Goal: Find specific page/section

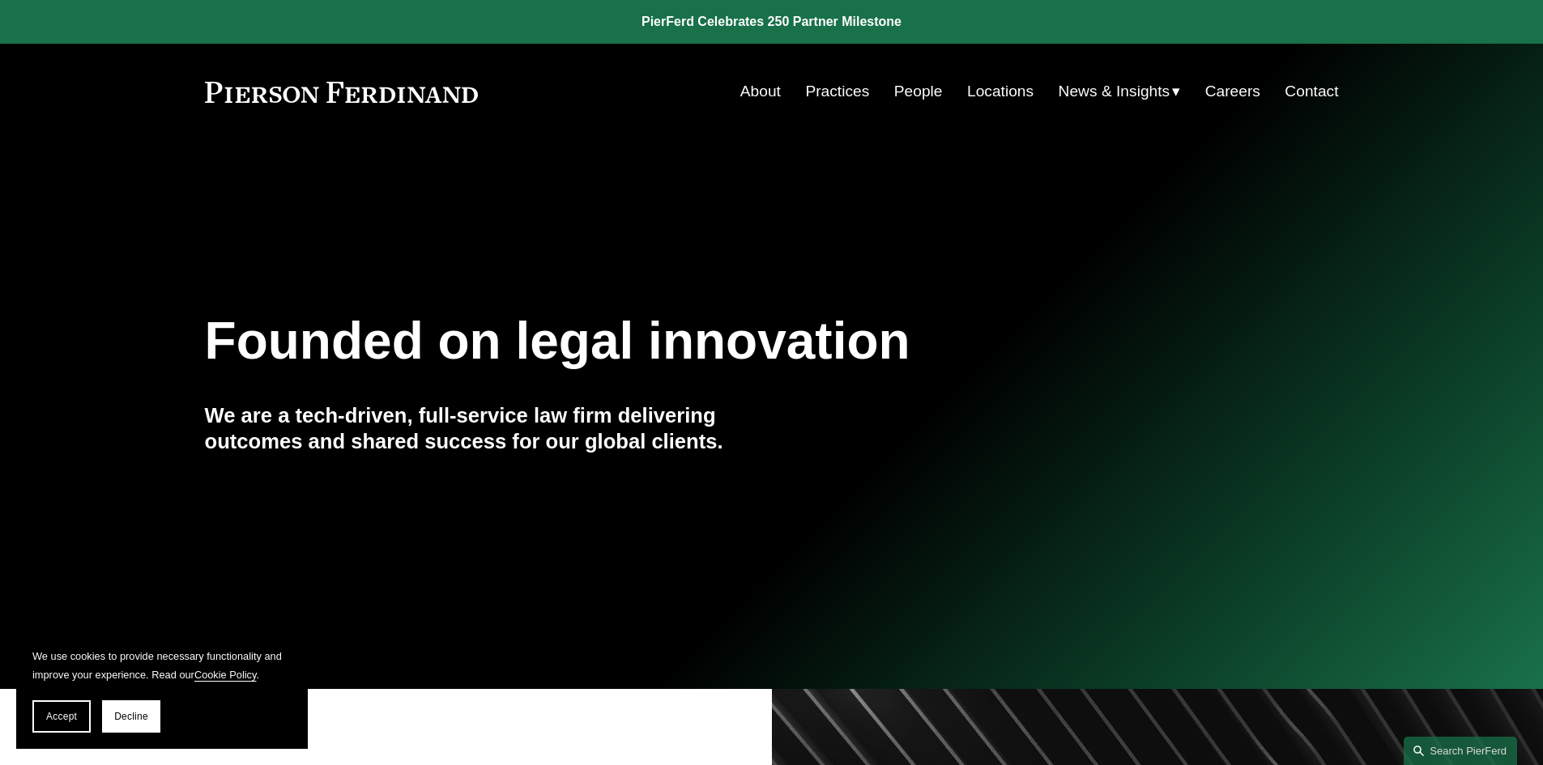
click at [1002, 92] on link "Locations" at bounding box center [1000, 91] width 66 height 31
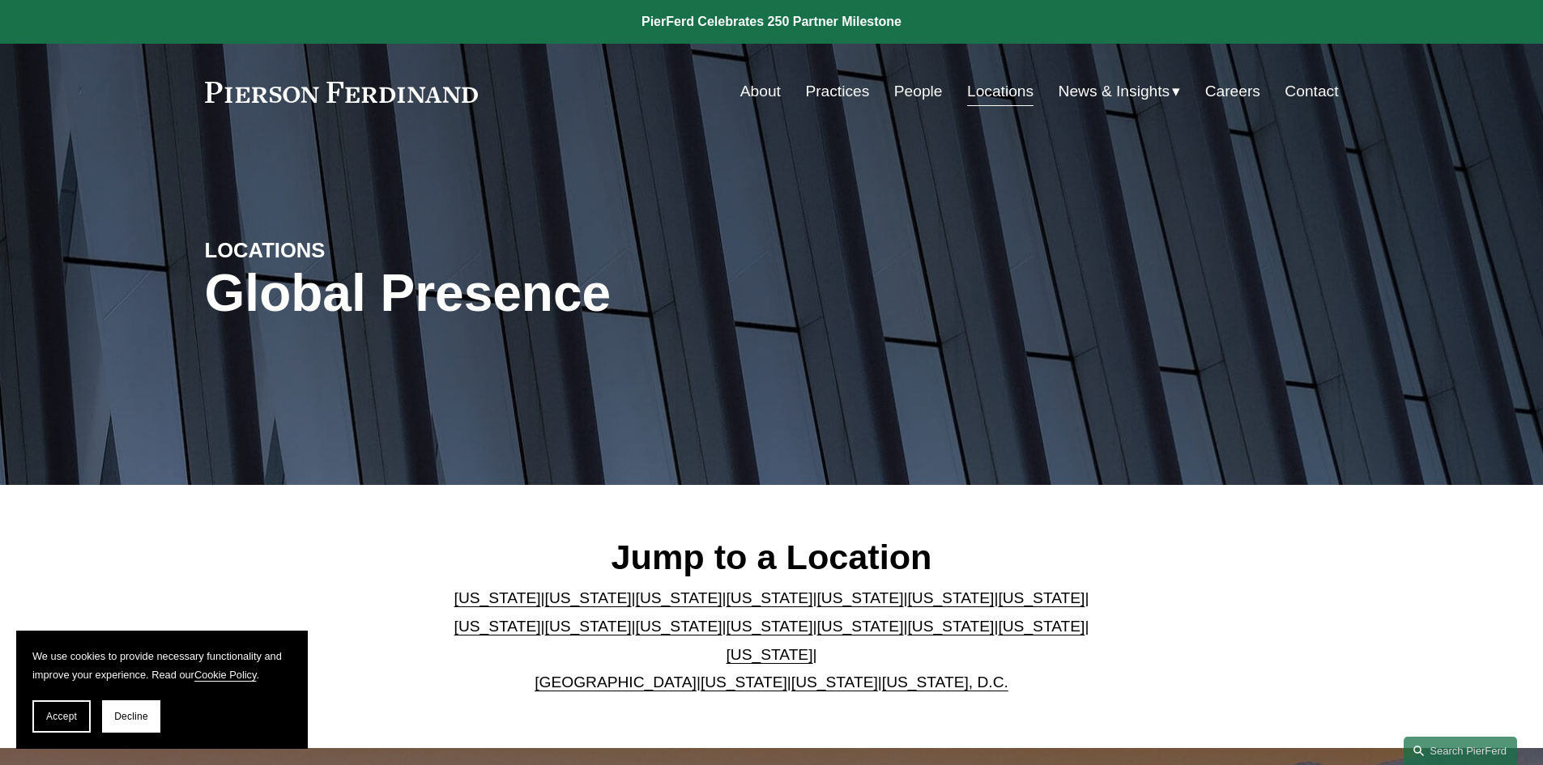
click at [907, 635] on link "[US_STATE]" at bounding box center [950, 626] width 87 height 17
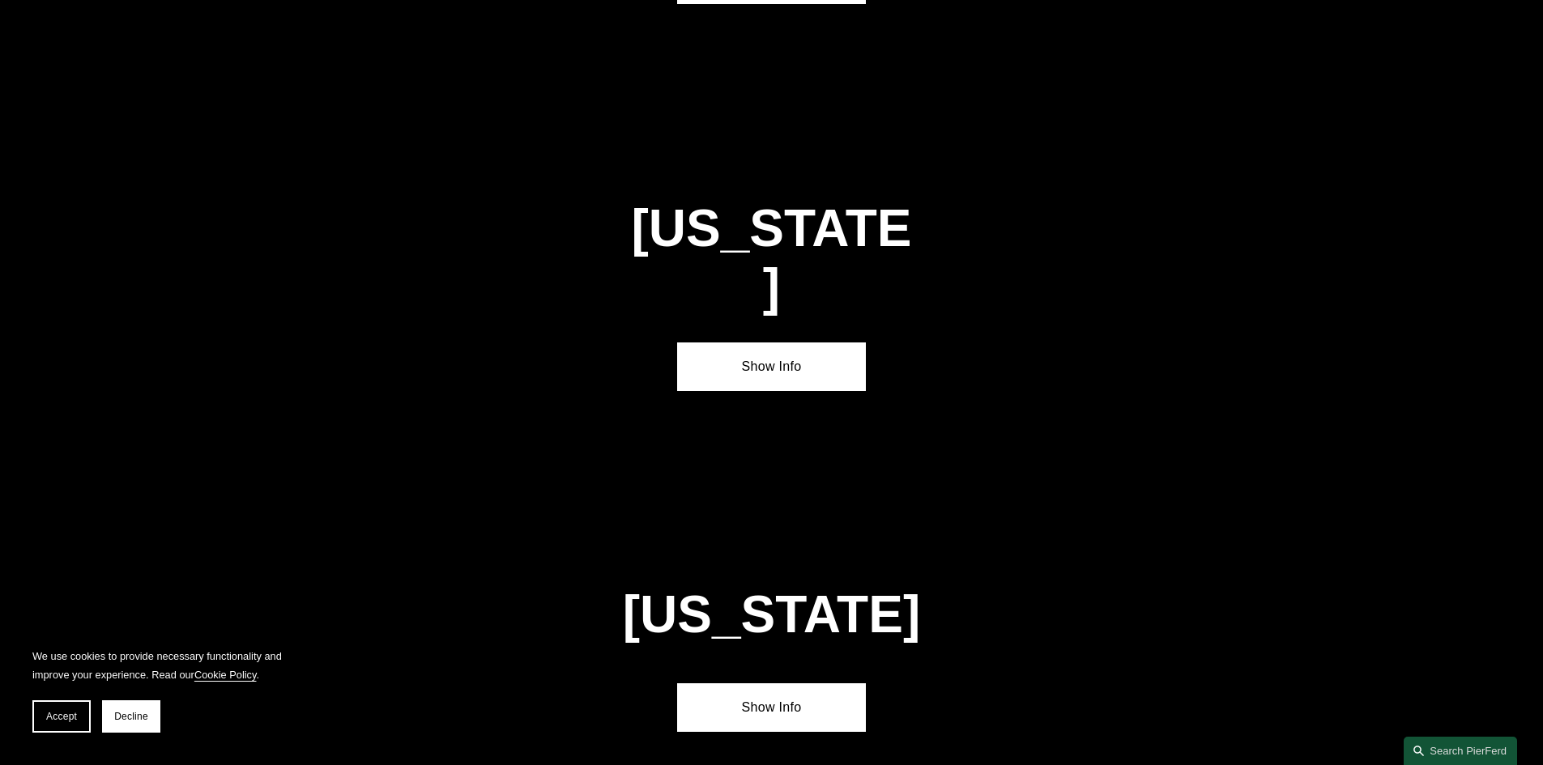
scroll to position [4834, 0]
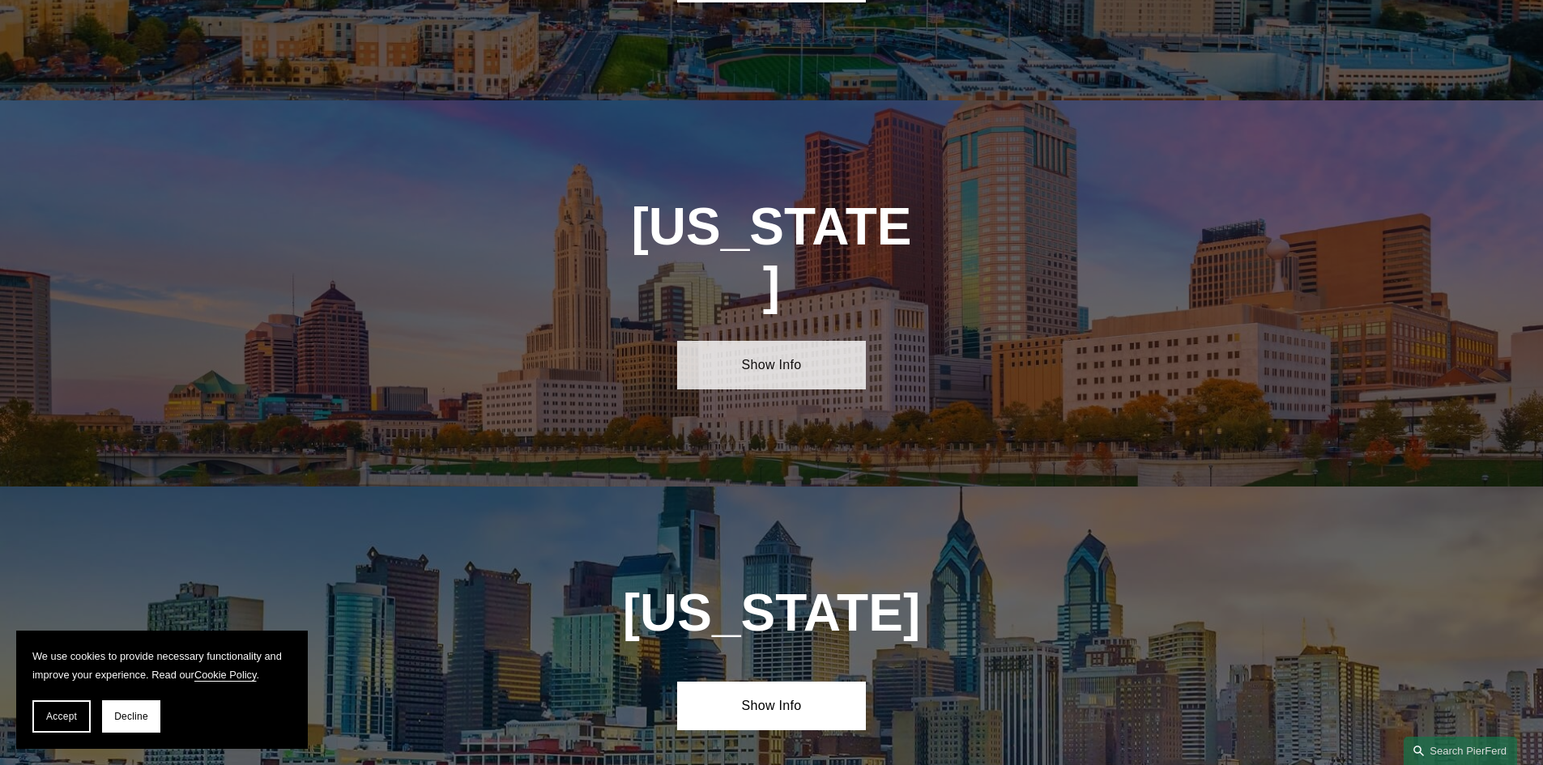
click at [780, 341] on link "Show Info" at bounding box center [771, 365] width 189 height 49
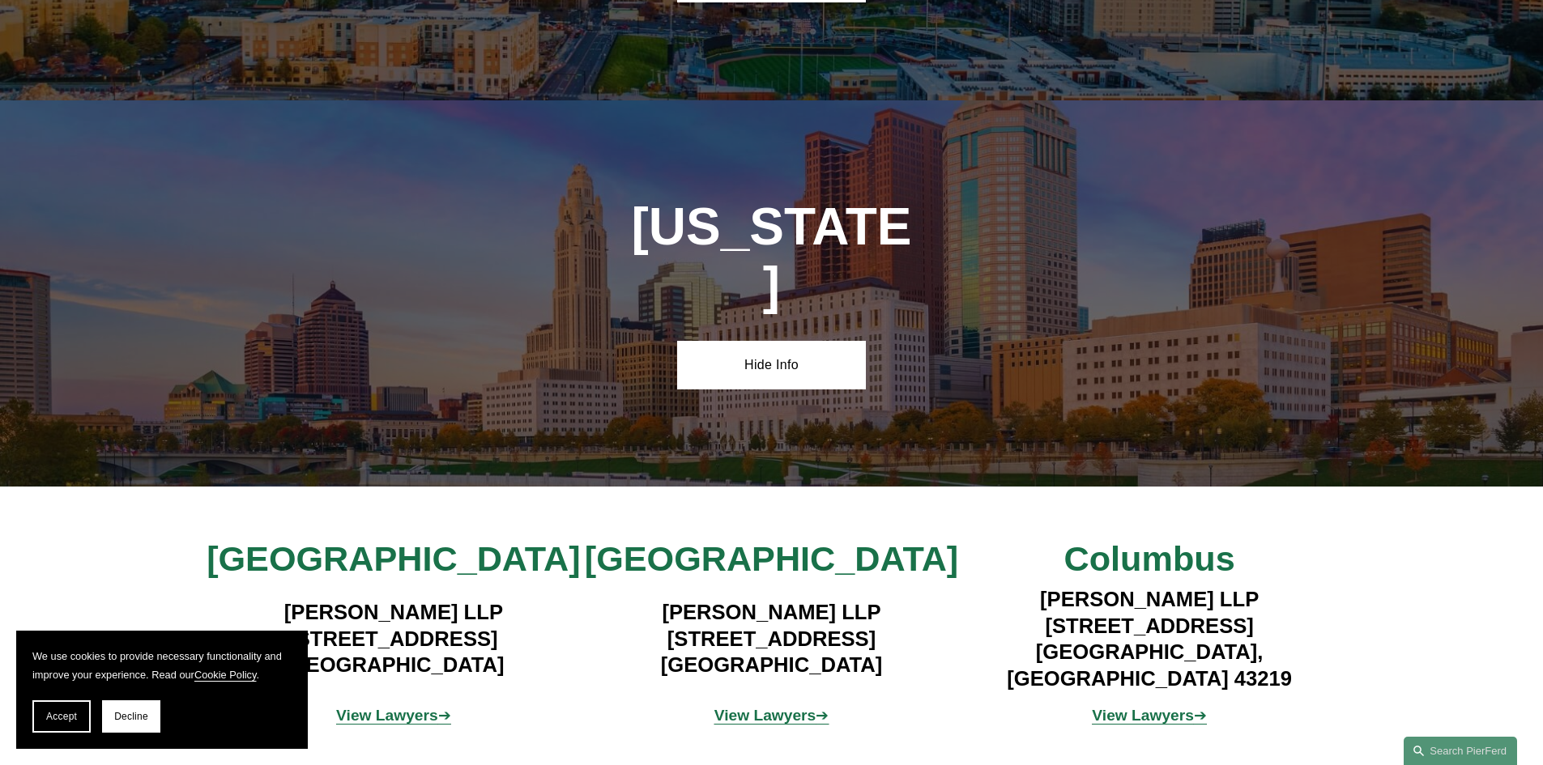
click at [795, 707] on strong "View Lawyers" at bounding box center [765, 715] width 102 height 17
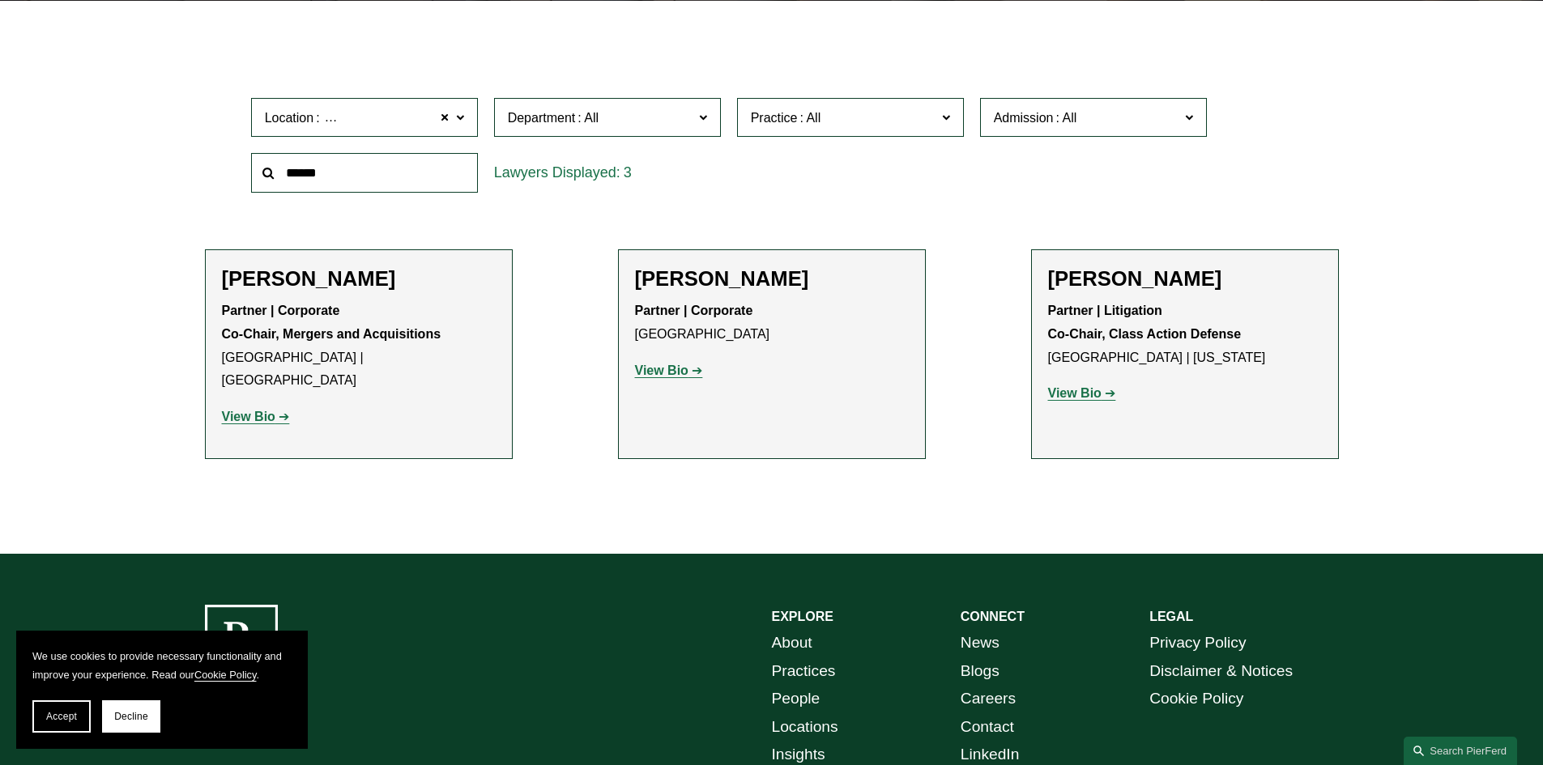
scroll to position [486, 0]
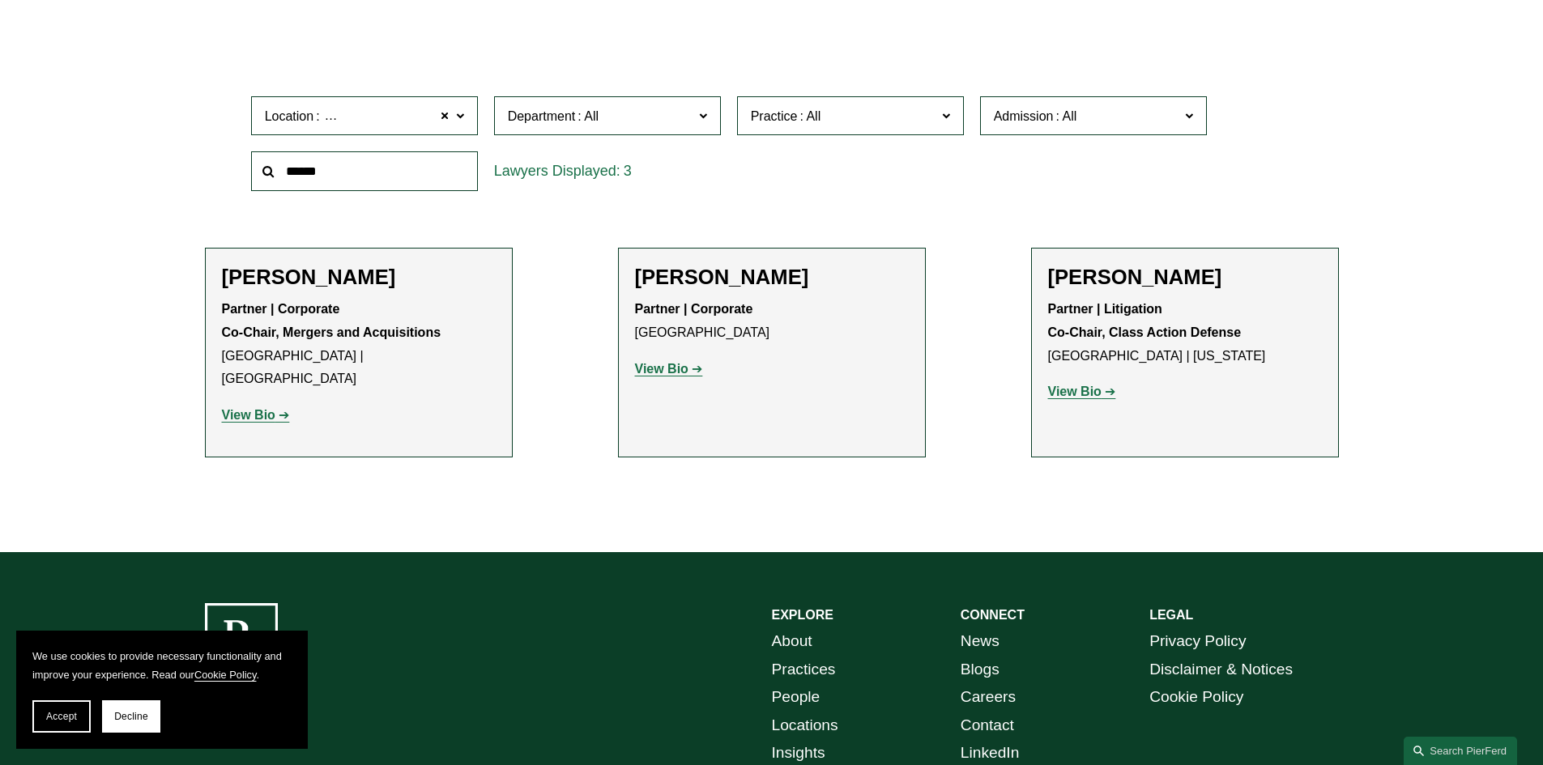
click at [1089, 396] on strong "View Bio" at bounding box center [1074, 392] width 53 height 14
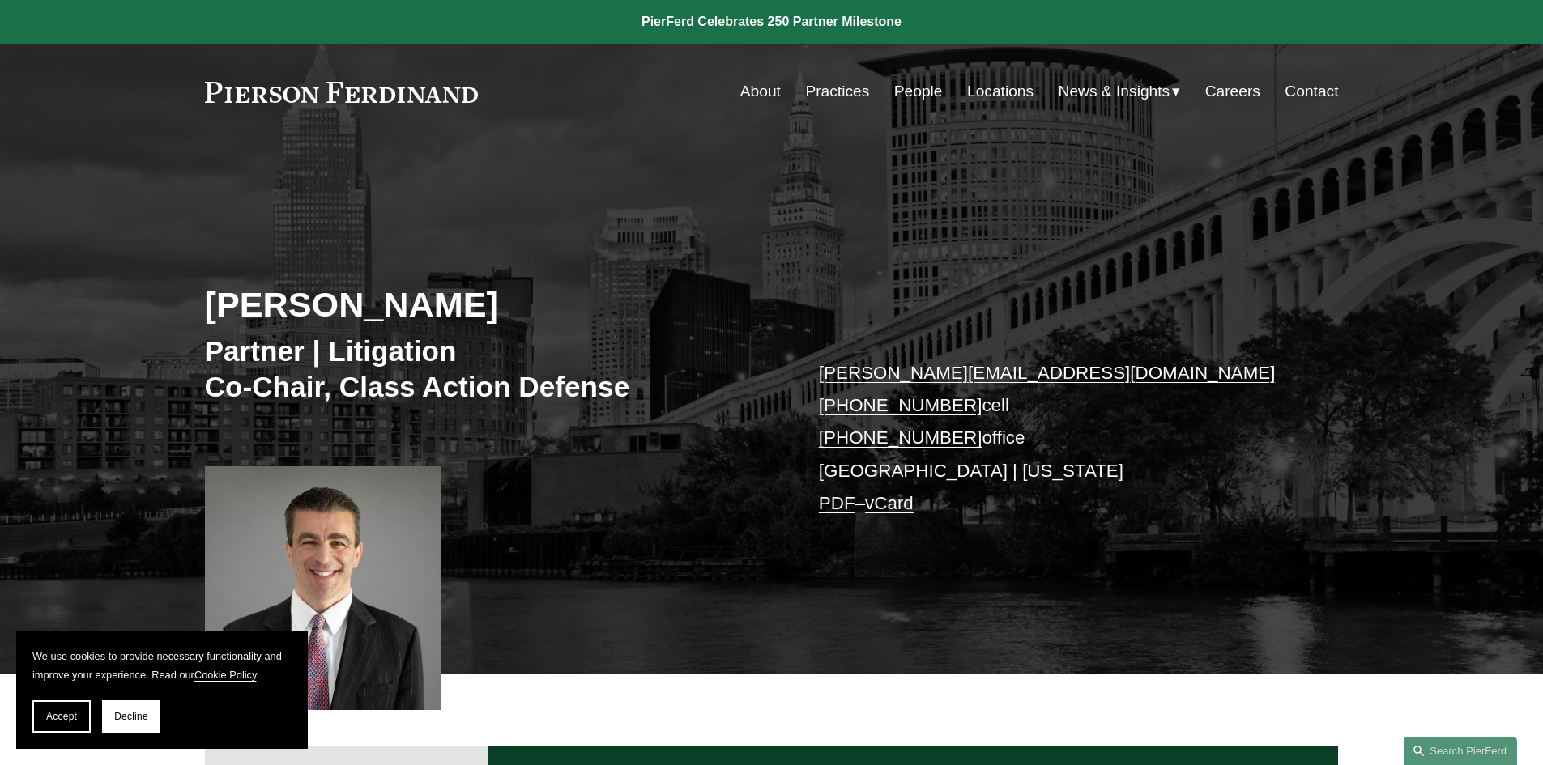
scroll to position [324, 0]
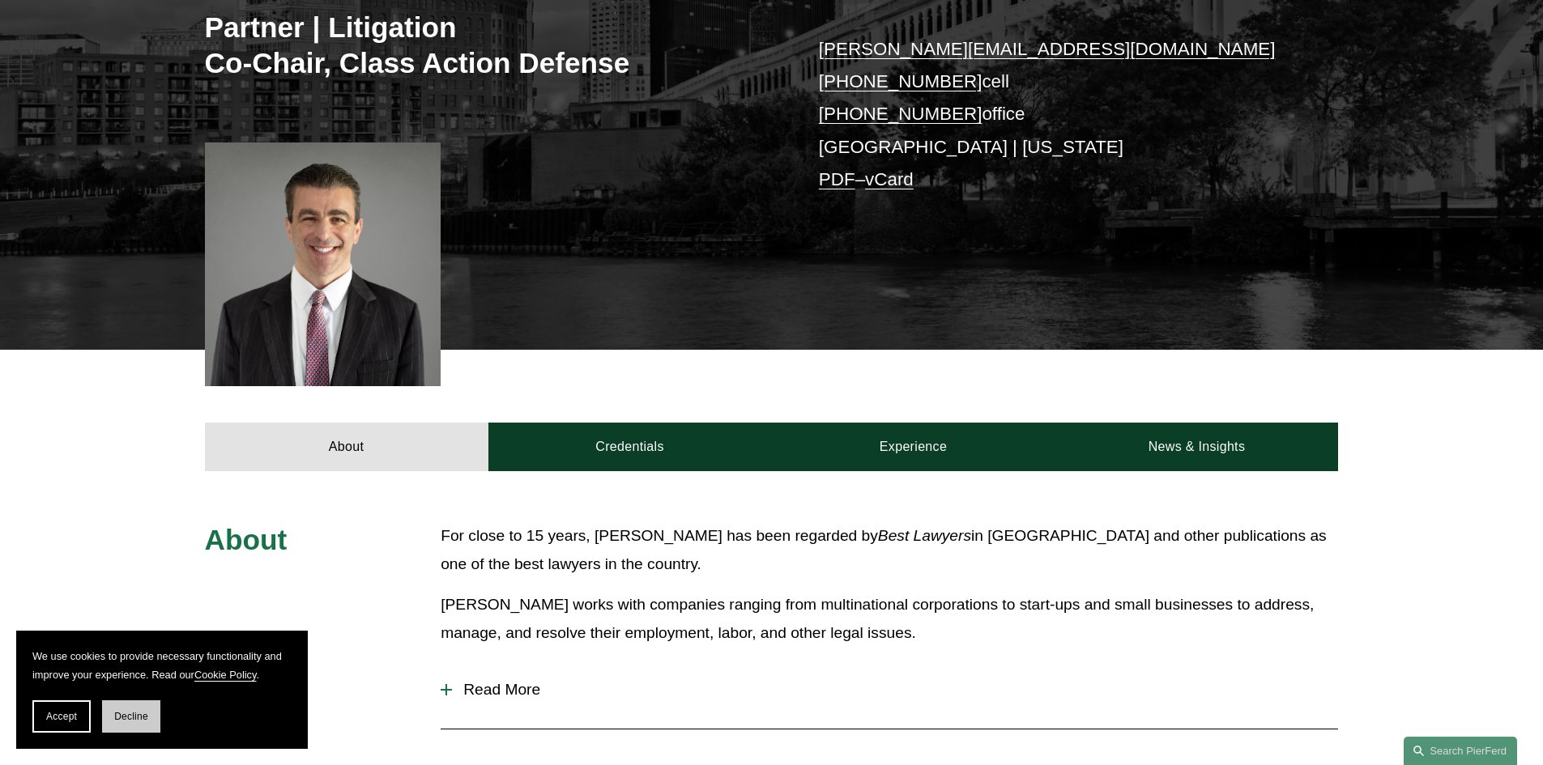
click at [134, 716] on span "Decline" at bounding box center [131, 716] width 34 height 11
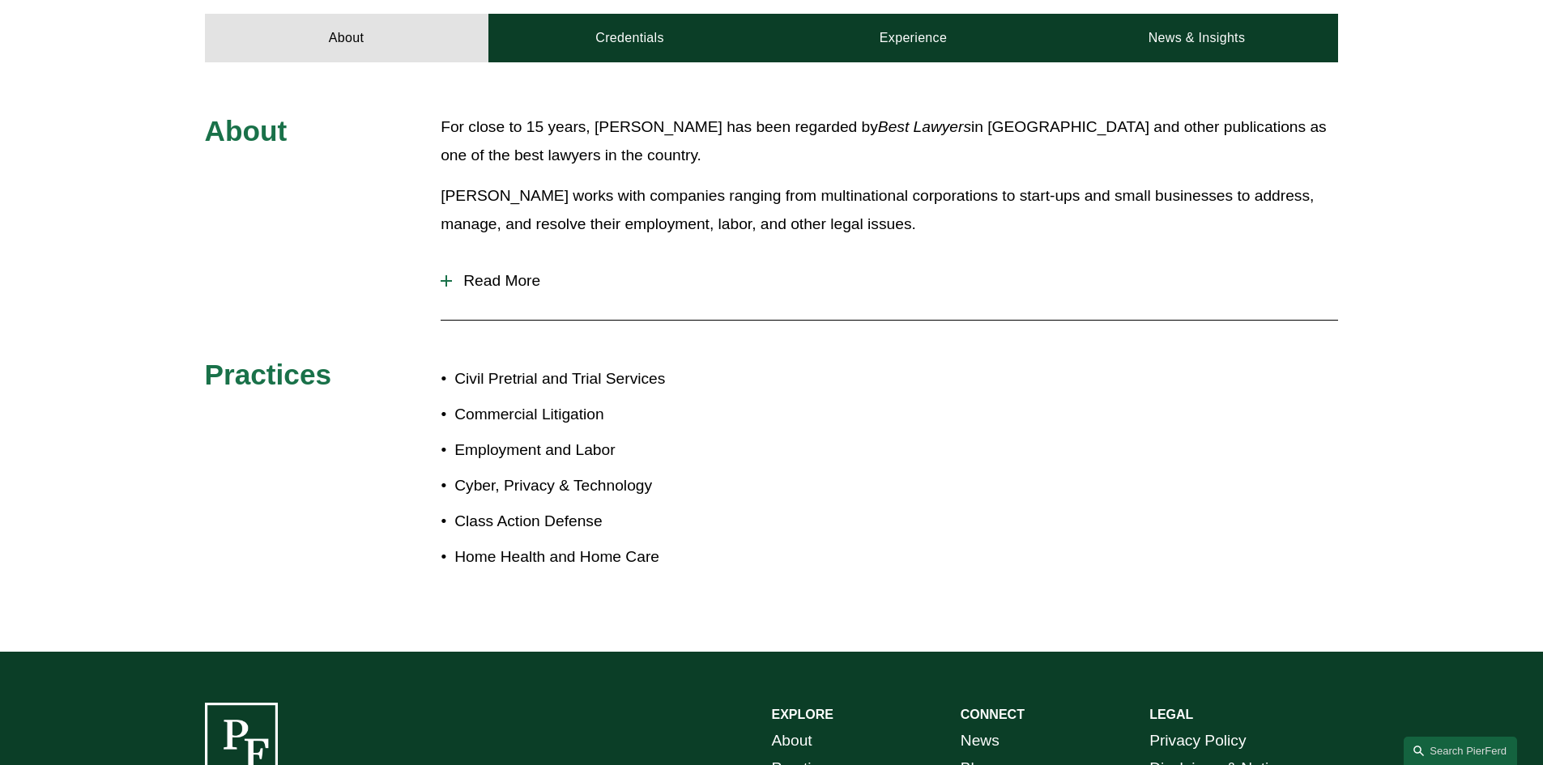
scroll to position [729, 0]
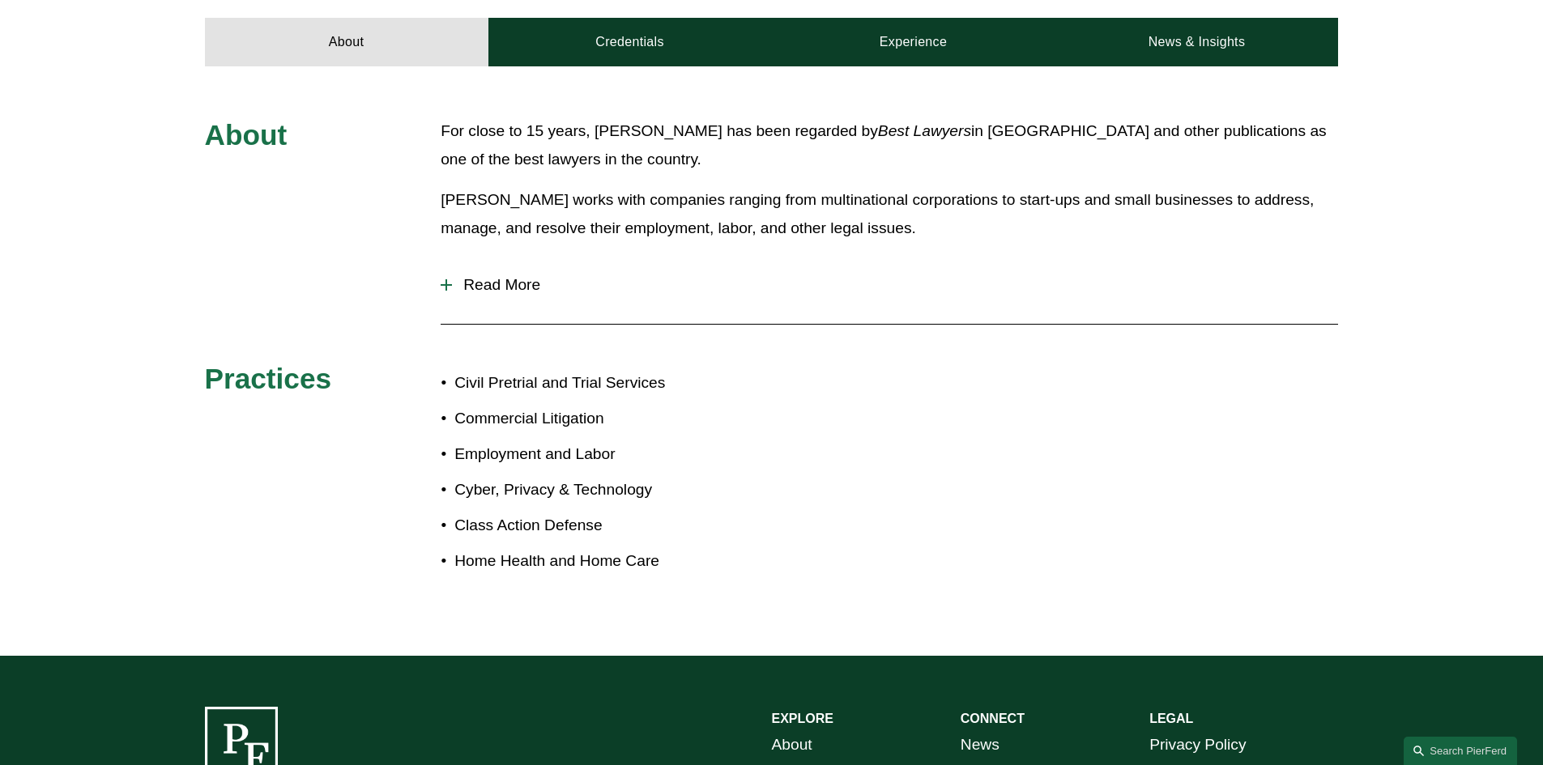
click at [446, 283] on div at bounding box center [446, 284] width 2 height 11
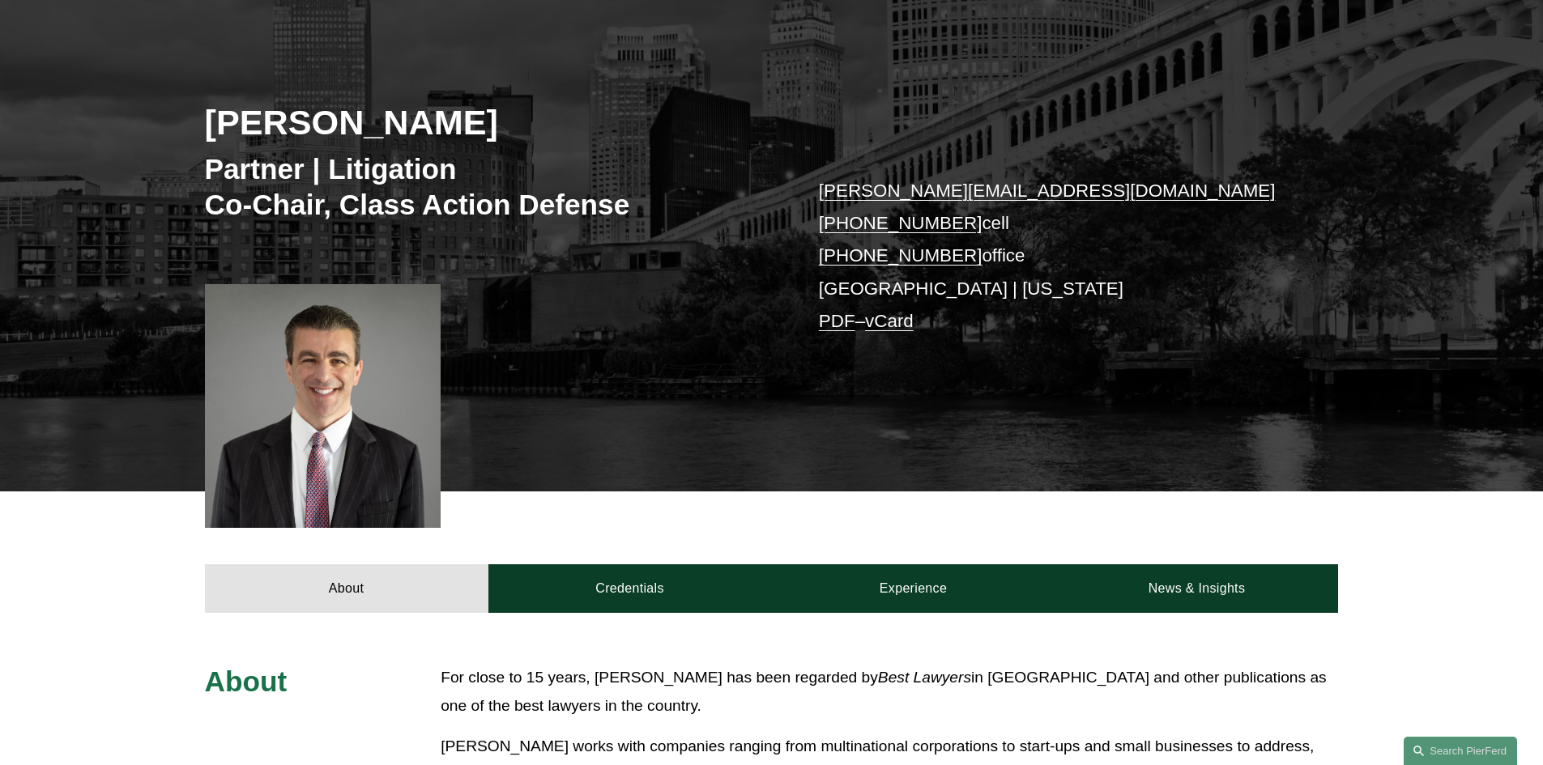
scroll to position [162, 0]
